Goal: Transaction & Acquisition: Obtain resource

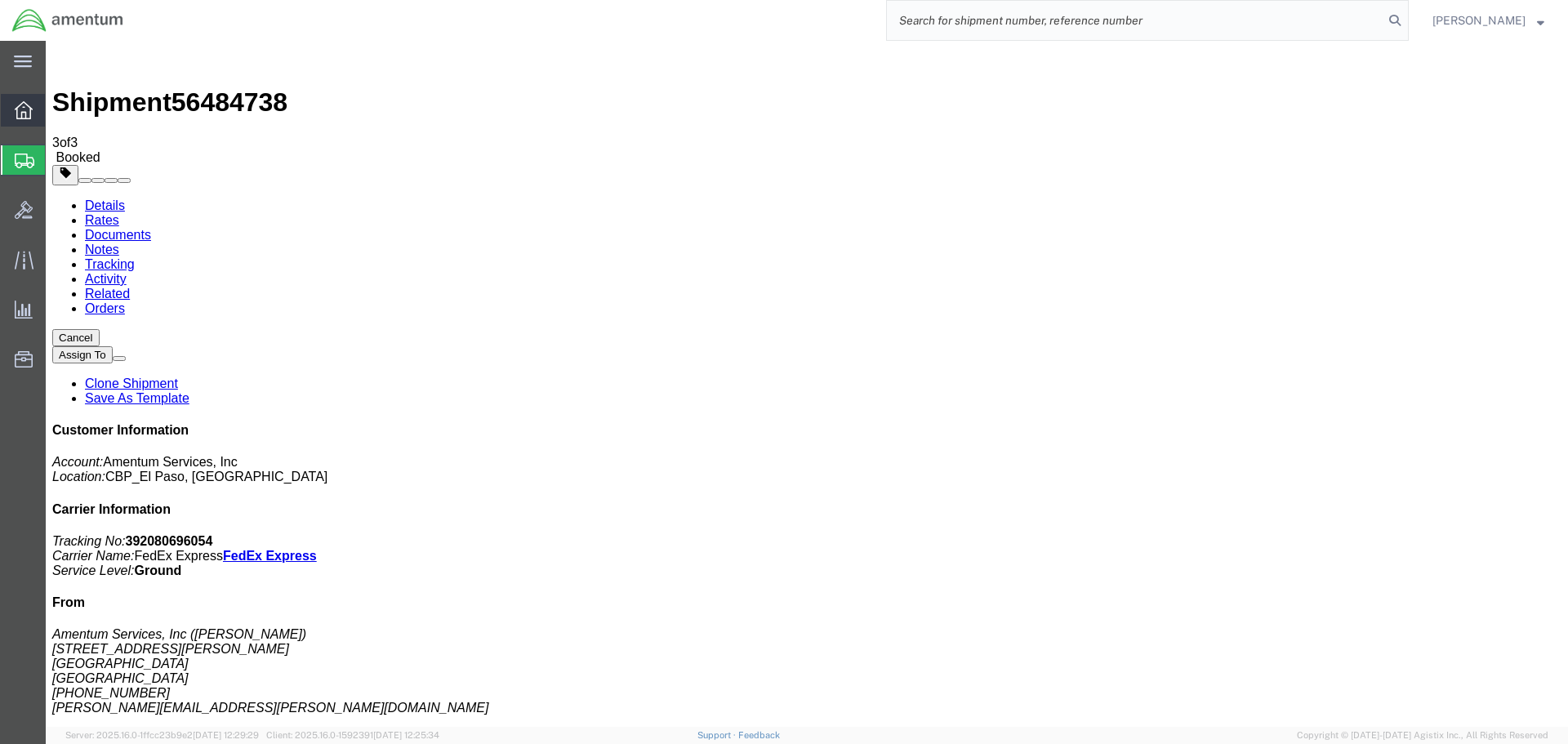
click at [33, 109] on div at bounding box center [23, 109] width 46 height 32
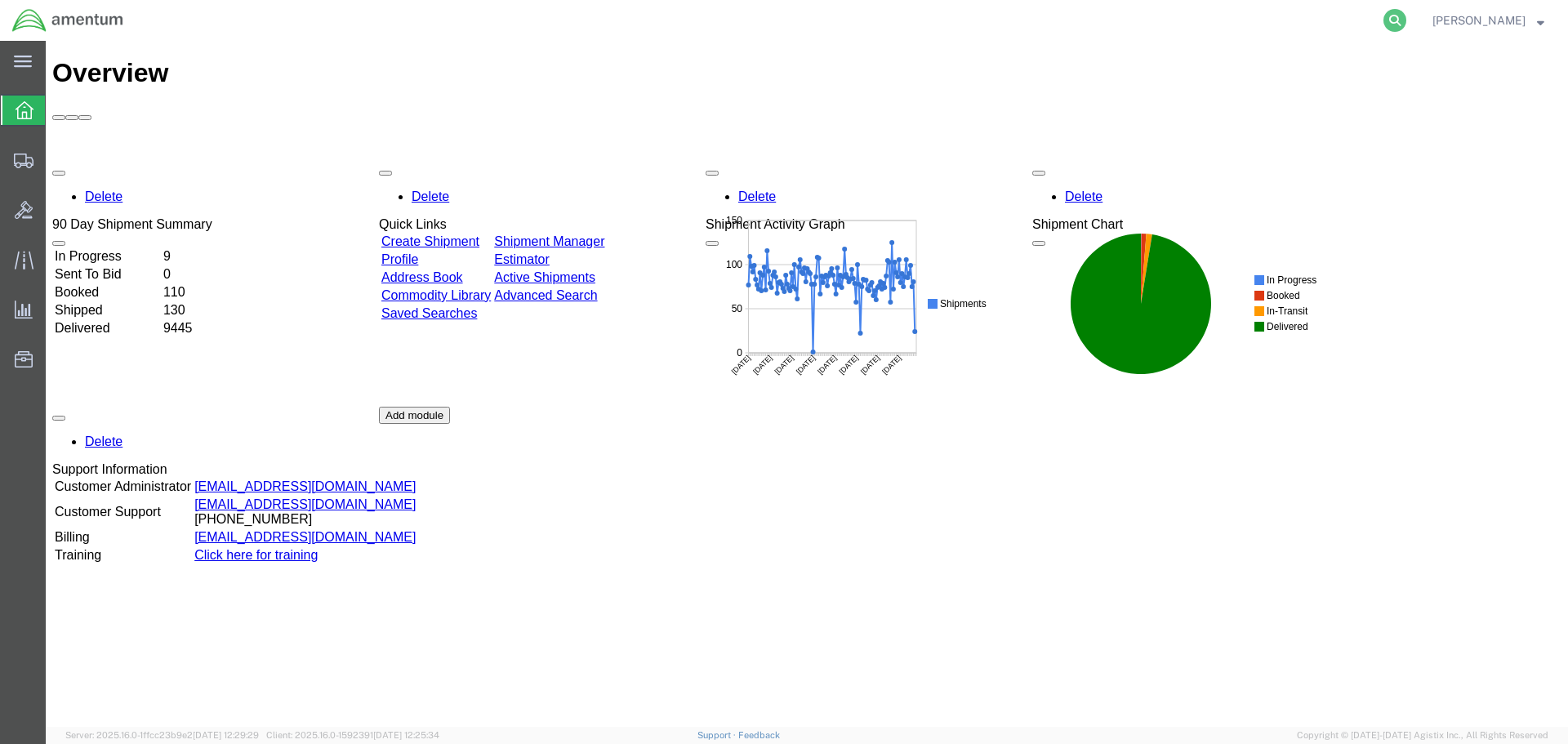
click at [1383, 19] on icon at bounding box center [1395, 21] width 23 height 23
click at [1254, 26] on input "search" at bounding box center [1134, 20] width 497 height 39
type input "385670"
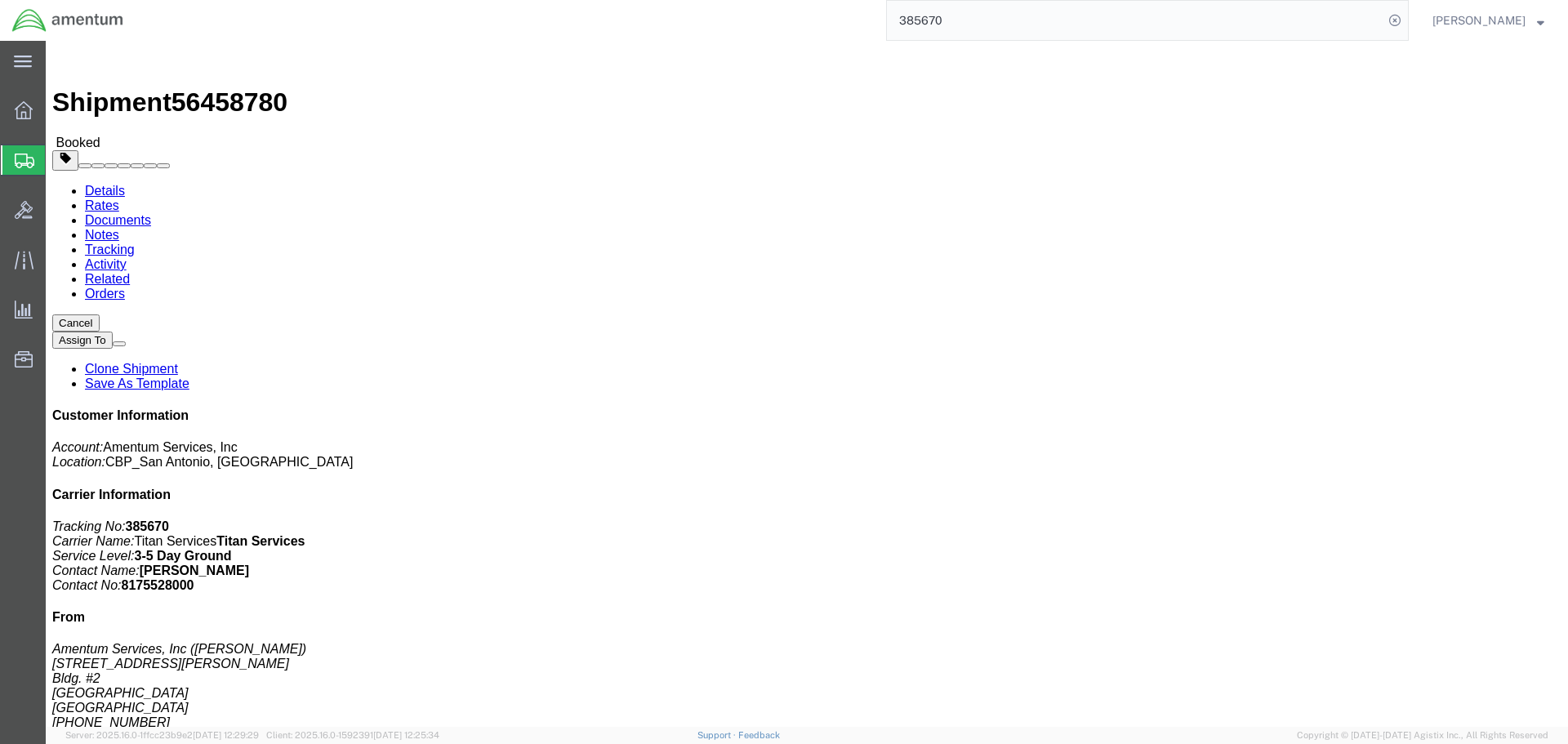
click link "Documents"
